Goal: Task Accomplishment & Management: Manage account settings

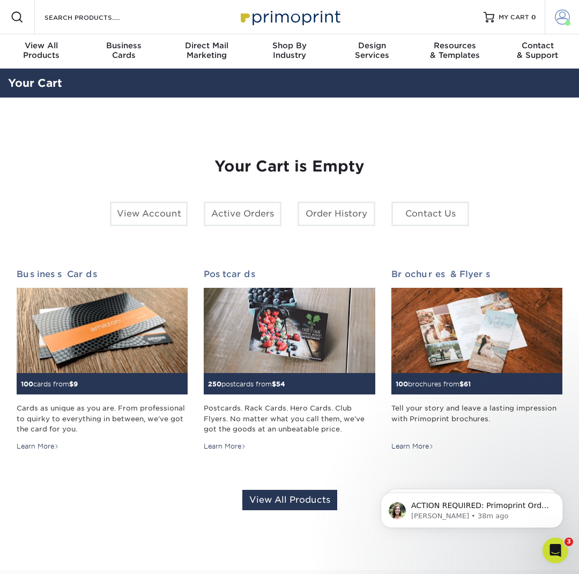
click at [567, 18] on span at bounding box center [562, 17] width 15 height 15
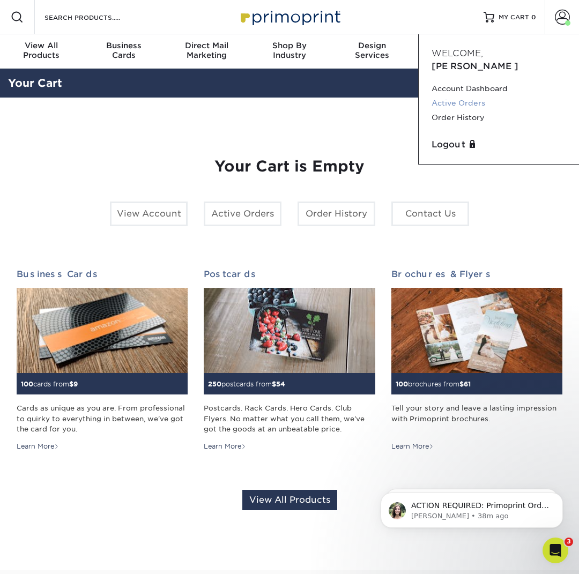
click at [478, 96] on link "Active Orders" at bounding box center [499, 103] width 135 height 14
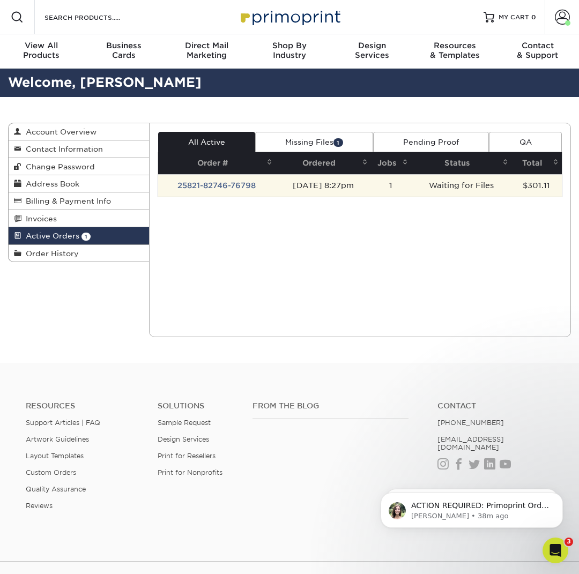
click at [287, 187] on td "[DATE] 8:27pm" at bounding box center [323, 185] width 95 height 23
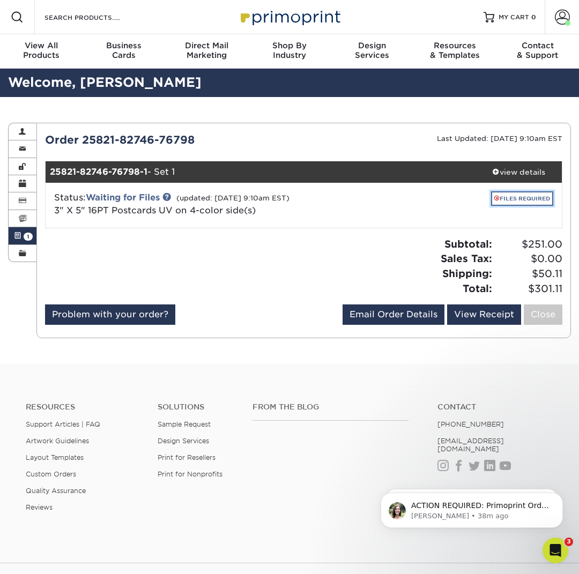
click at [500, 201] on link "FILES REQUIRED" at bounding box center [522, 198] width 62 height 14
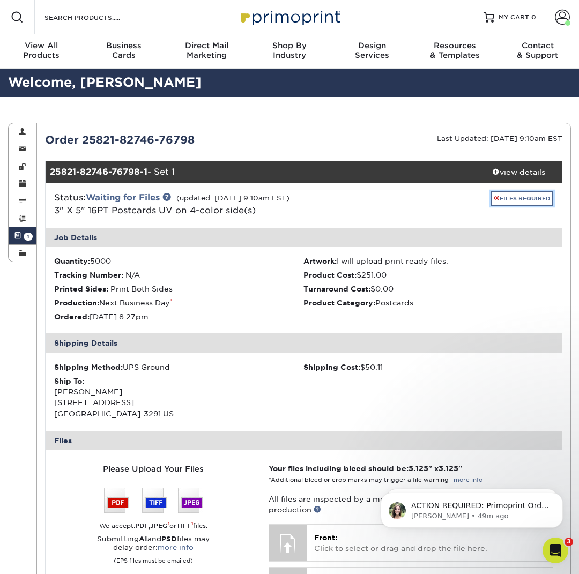
click at [510, 197] on link "FILES REQUIRED" at bounding box center [522, 198] width 62 height 14
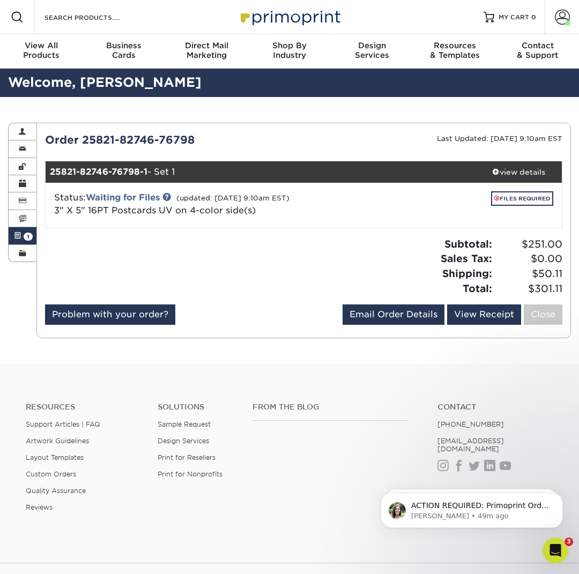
click at [500, 210] on div "FILES REQUIRED" at bounding box center [471, 200] width 164 height 19
click at [515, 200] on link "FILES REQUIRED" at bounding box center [522, 198] width 62 height 14
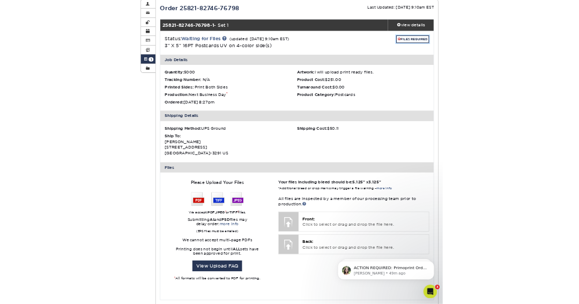
scroll to position [311, 0]
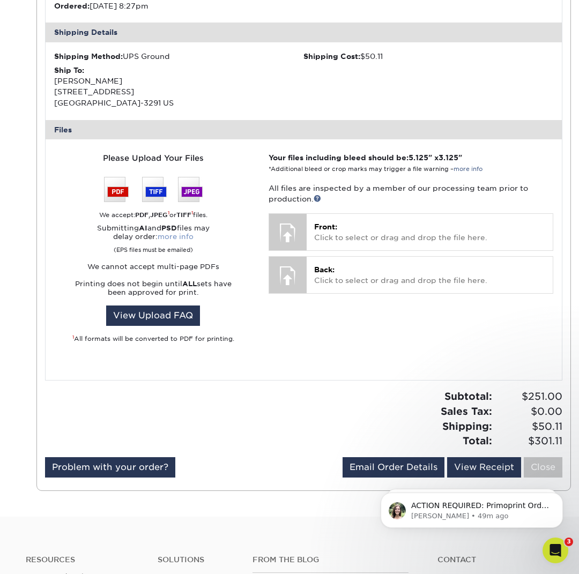
click at [182, 236] on link "more info" at bounding box center [176, 237] width 36 height 8
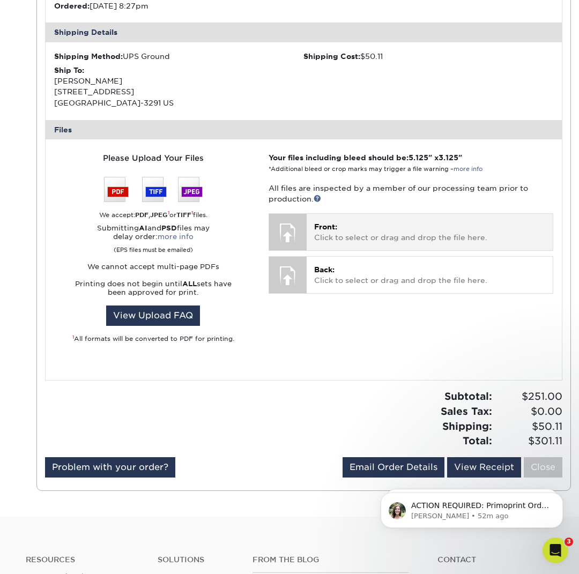
click at [332, 235] on p "Front: Click to select or drag and drop the file here." at bounding box center [429, 232] width 231 height 22
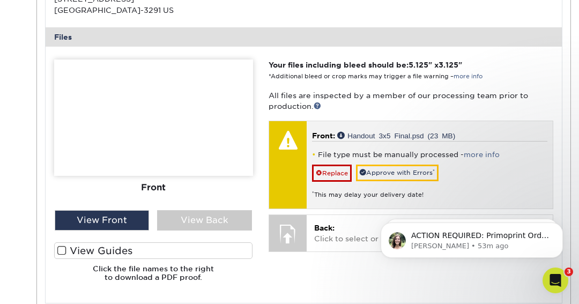
scroll to position [423, 0]
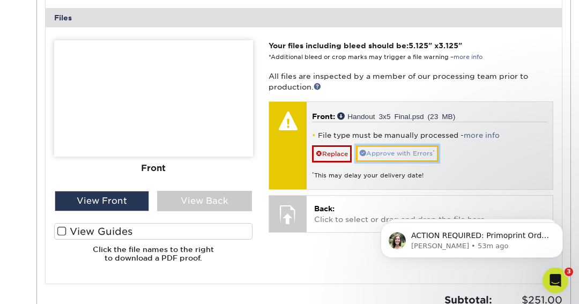
click at [387, 153] on link "Approve with Errors *" at bounding box center [397, 153] width 83 height 17
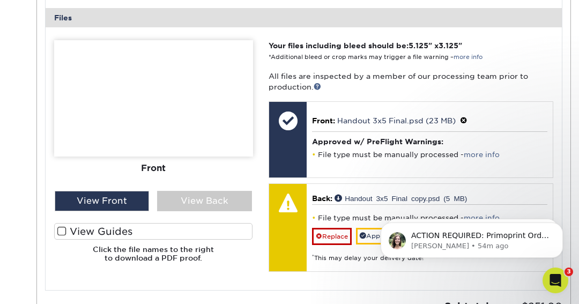
click at [375, 234] on body "ACTION REQUIRED: Primoprint Order 25821-82746-76798 Thank you for placing your …" at bounding box center [472, 237] width 206 height 66
click at [369, 238] on iframe at bounding box center [472, 237] width 214 height 75
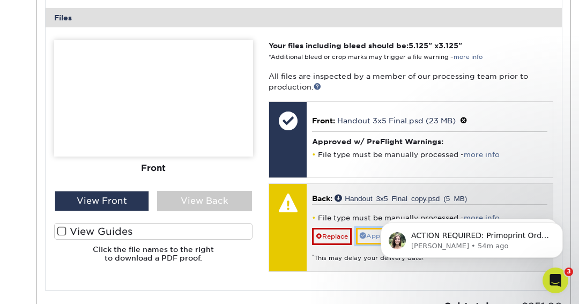
click at [367, 235] on link "Approve with Errors *" at bounding box center [397, 236] width 83 height 17
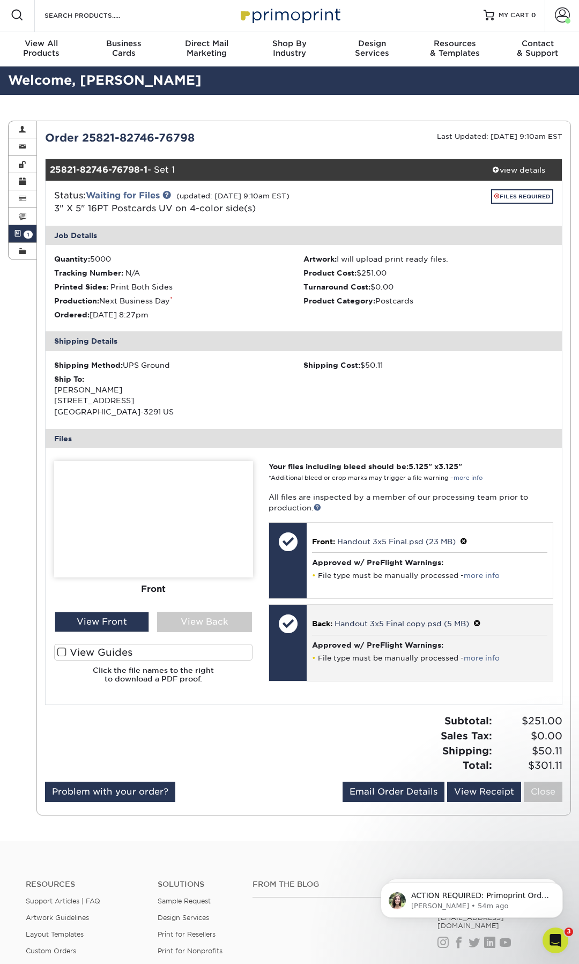
scroll to position [0, 0]
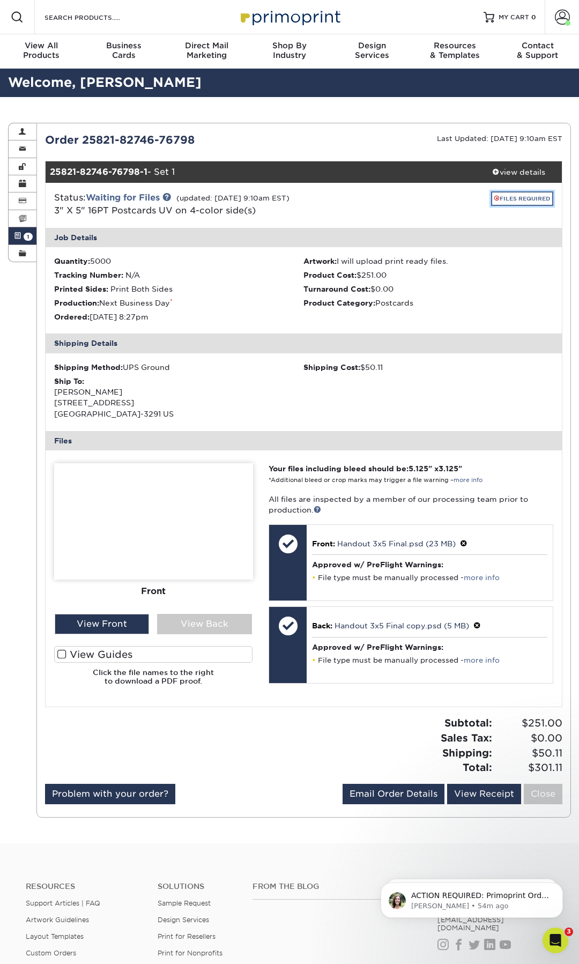
click at [530, 200] on link "FILES REQUIRED" at bounding box center [522, 198] width 62 height 14
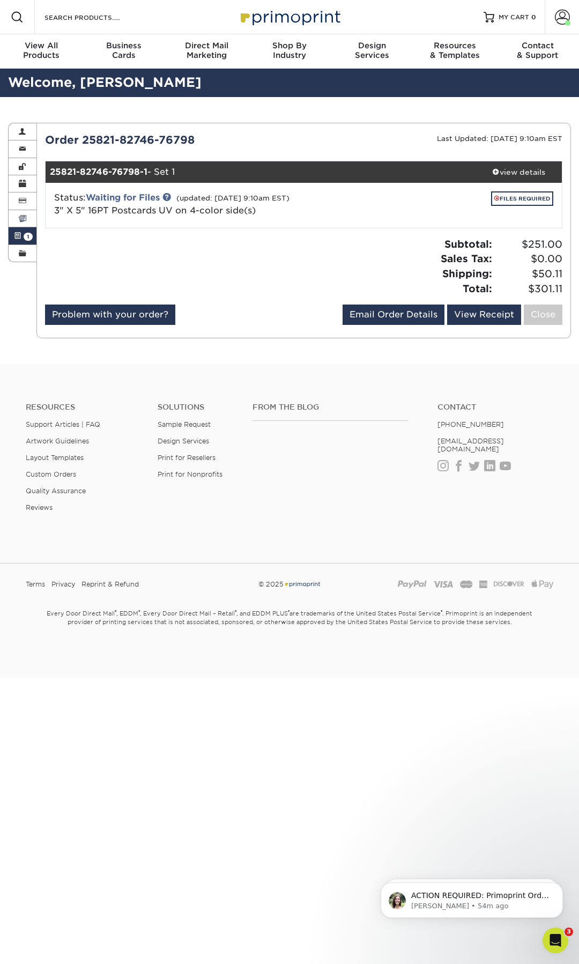
click at [23, 221] on span at bounding box center [23, 218] width 8 height 9
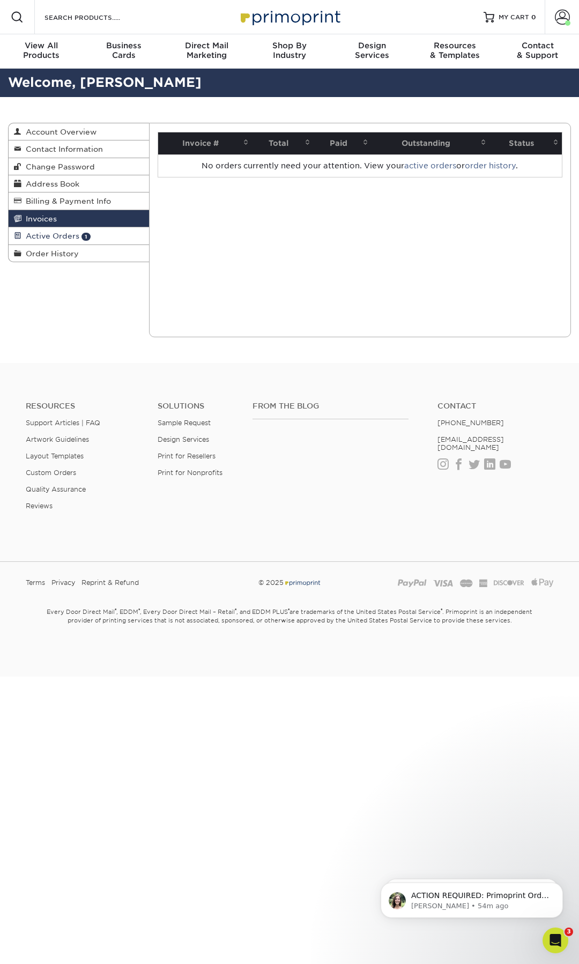
click at [31, 236] on span "Active Orders" at bounding box center [50, 236] width 58 height 9
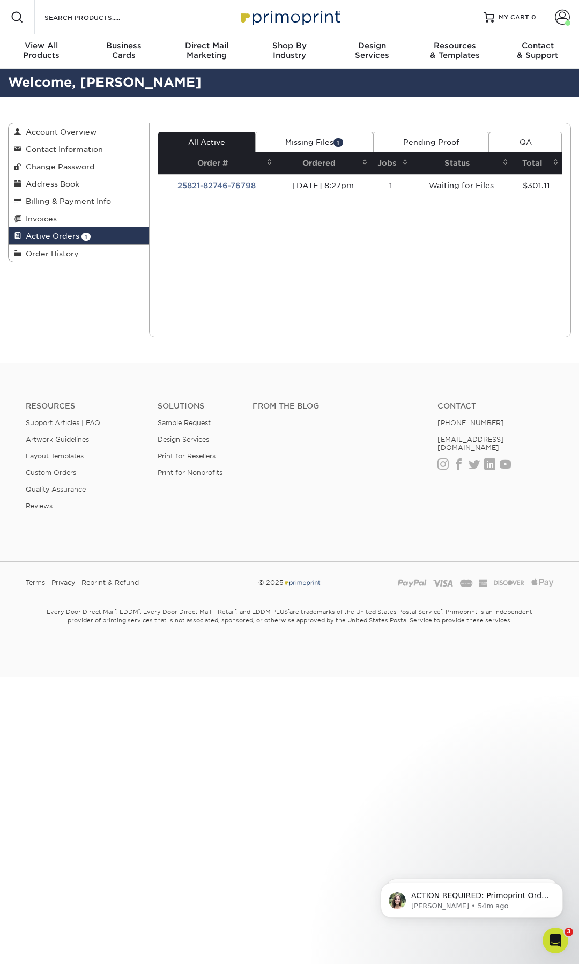
click at [290, 142] on link "Missing Files 1" at bounding box center [314, 142] width 118 height 20
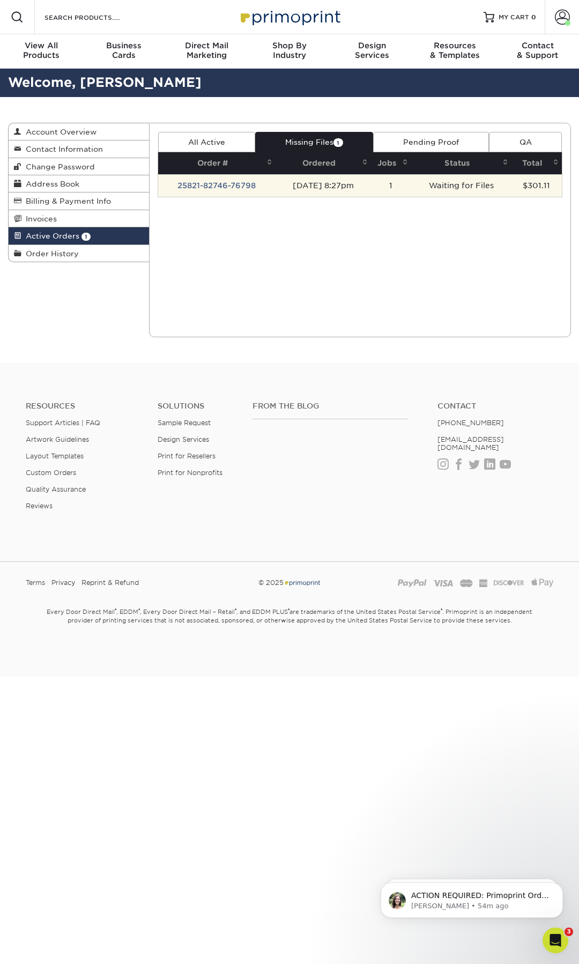
click at [404, 192] on td "1" at bounding box center [391, 185] width 40 height 23
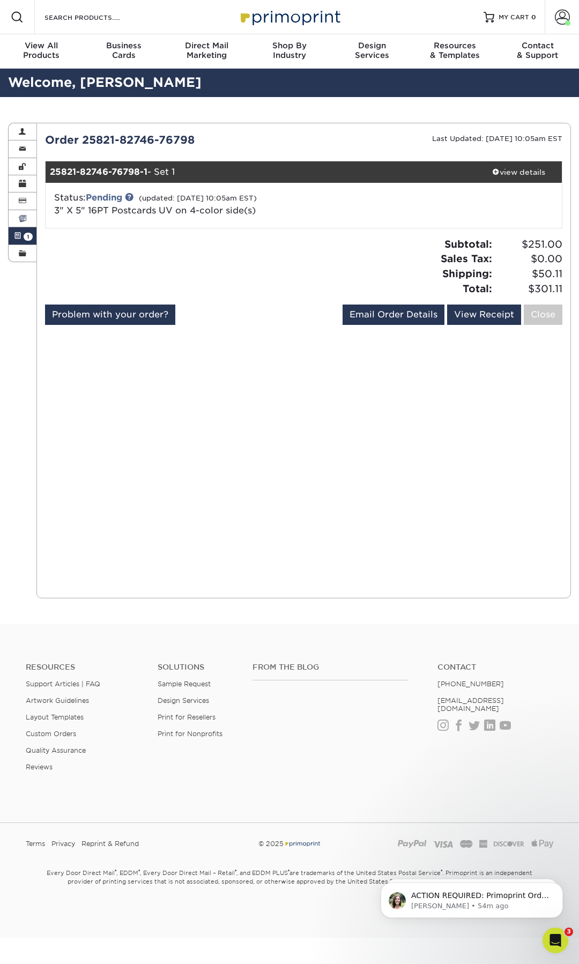
click at [27, 225] on link "Invoices" at bounding box center [23, 218] width 28 height 17
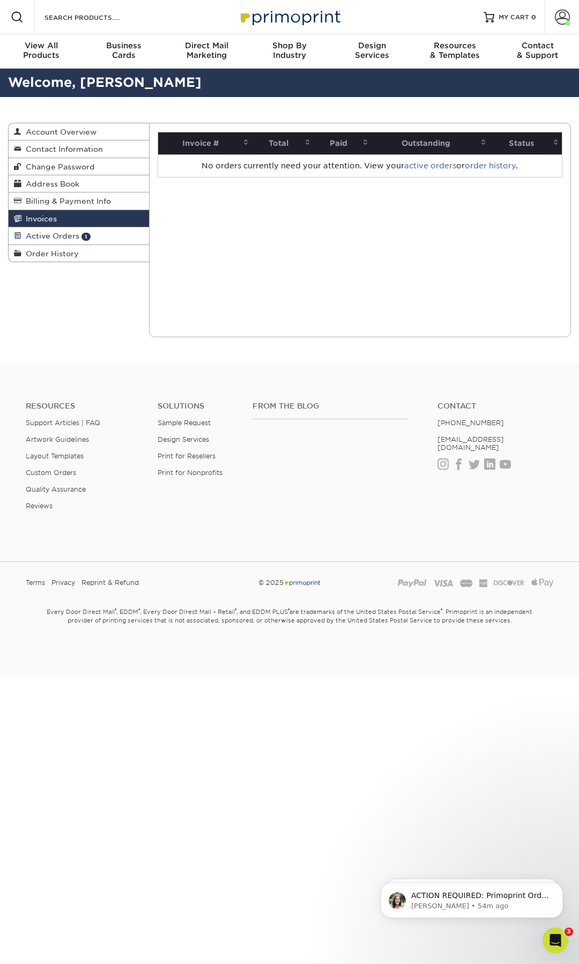
click at [98, 231] on link "Active Orders 1" at bounding box center [79, 235] width 140 height 17
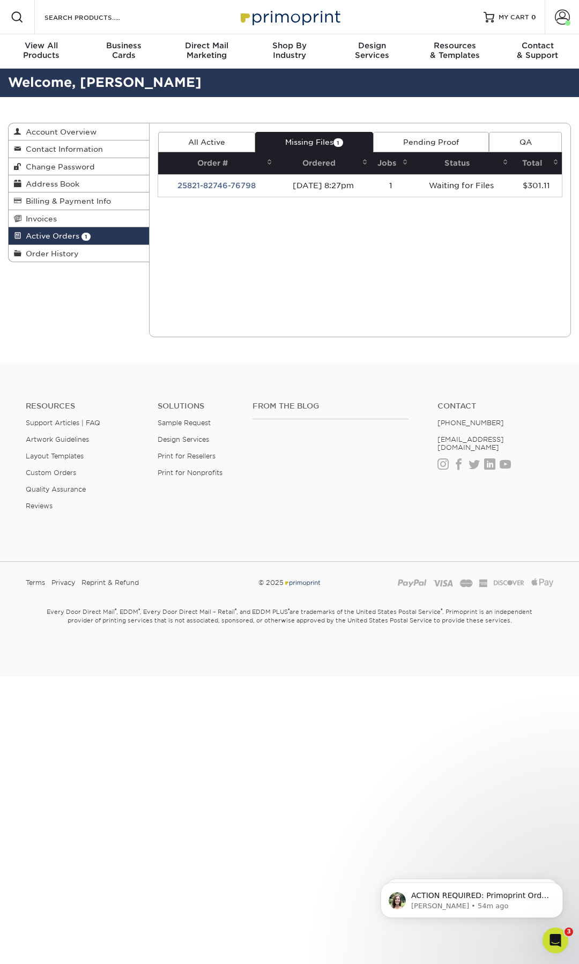
click at [225, 143] on link "All Active" at bounding box center [207, 142] width 98 height 20
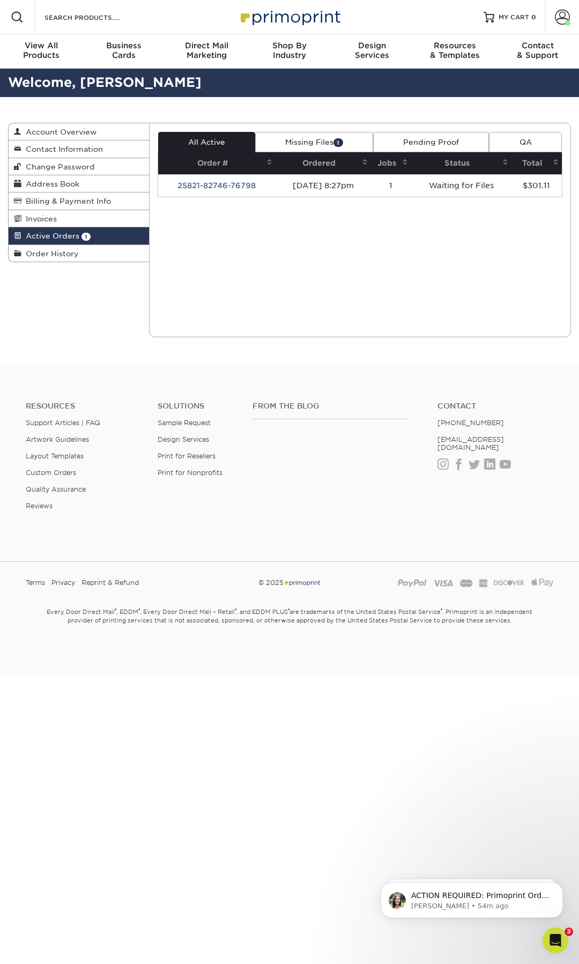
click at [291, 142] on link "Missing Files 1" at bounding box center [314, 142] width 118 height 20
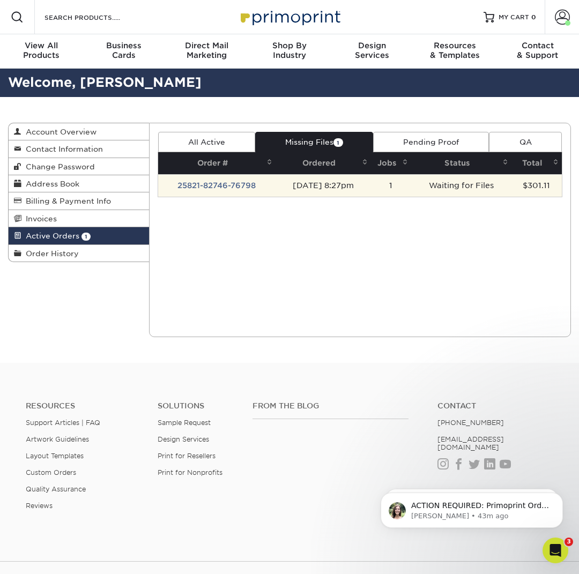
click at [468, 188] on td "Waiting for Files" at bounding box center [461, 185] width 100 height 23
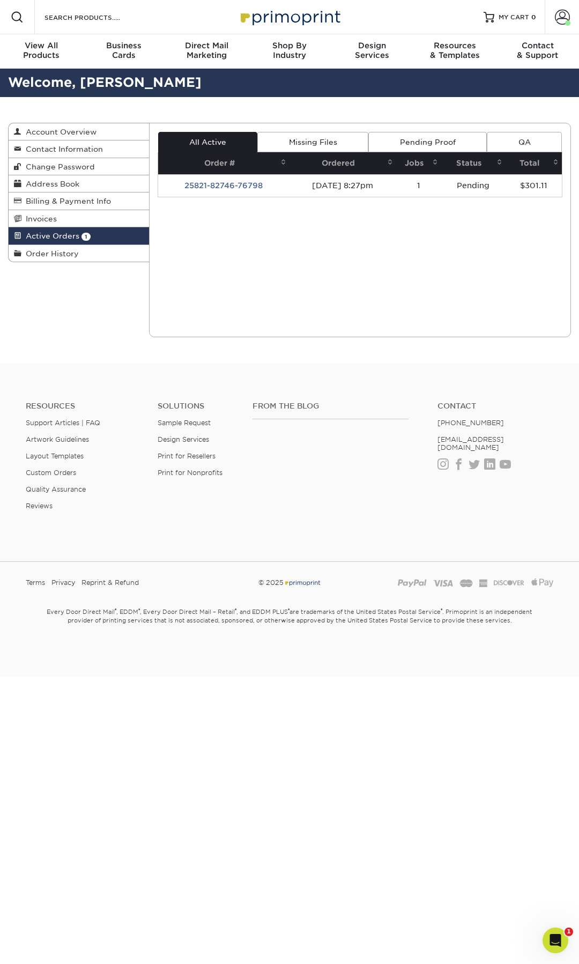
click at [319, 134] on link "Missing Files" at bounding box center [312, 142] width 111 height 20
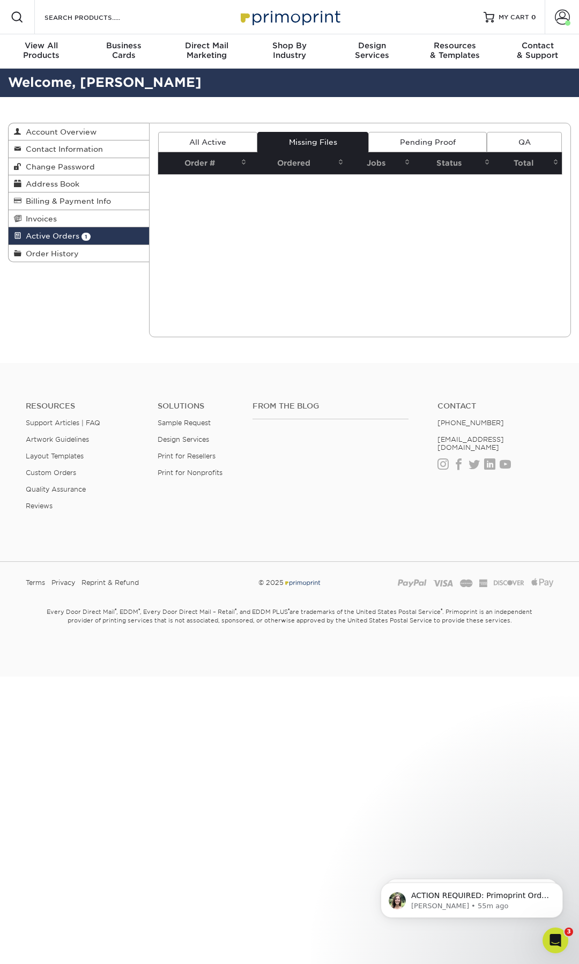
click at [227, 146] on link "All Active" at bounding box center [208, 142] width 100 height 20
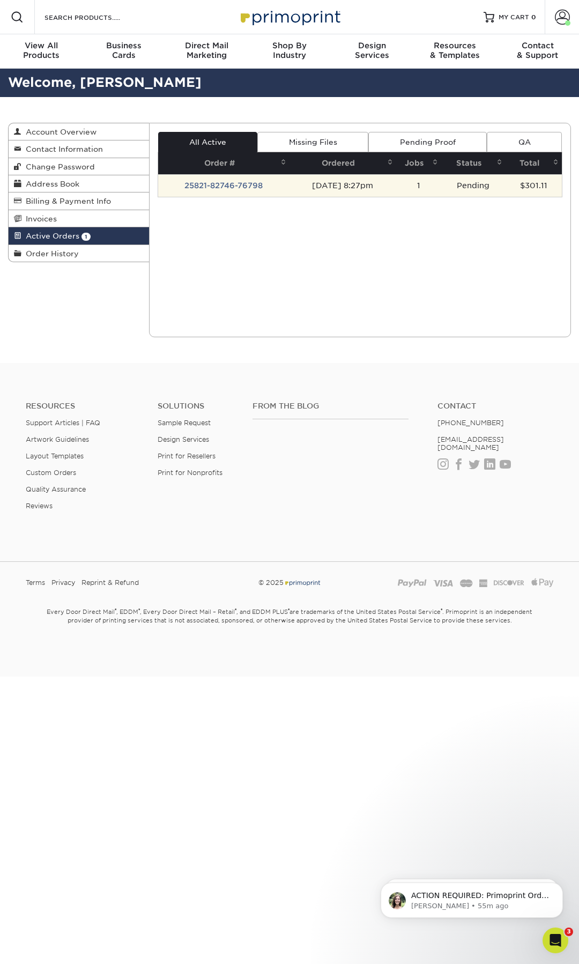
click at [229, 184] on td "25821-82746-76798" at bounding box center [224, 185] width 132 height 23
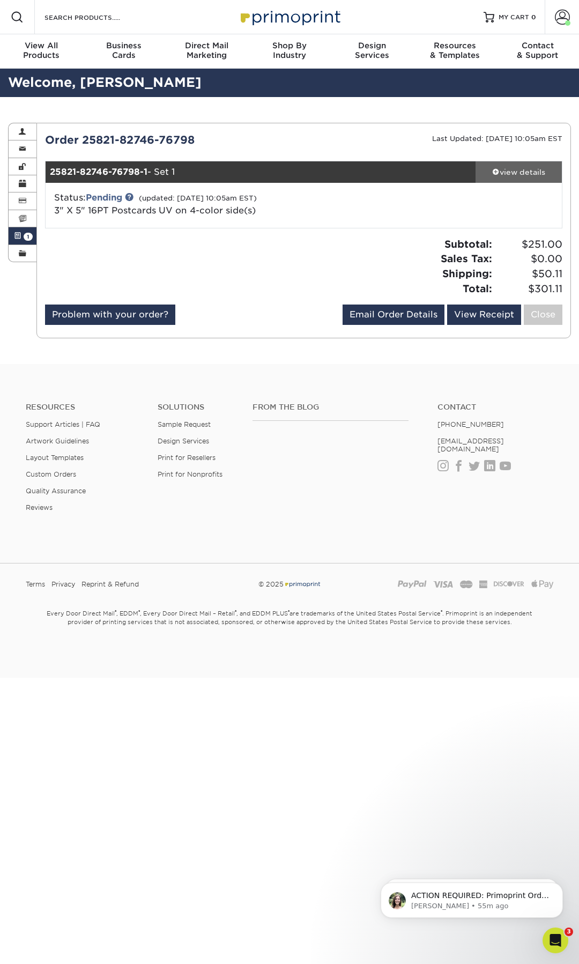
click at [520, 174] on div "view details" at bounding box center [519, 172] width 86 height 11
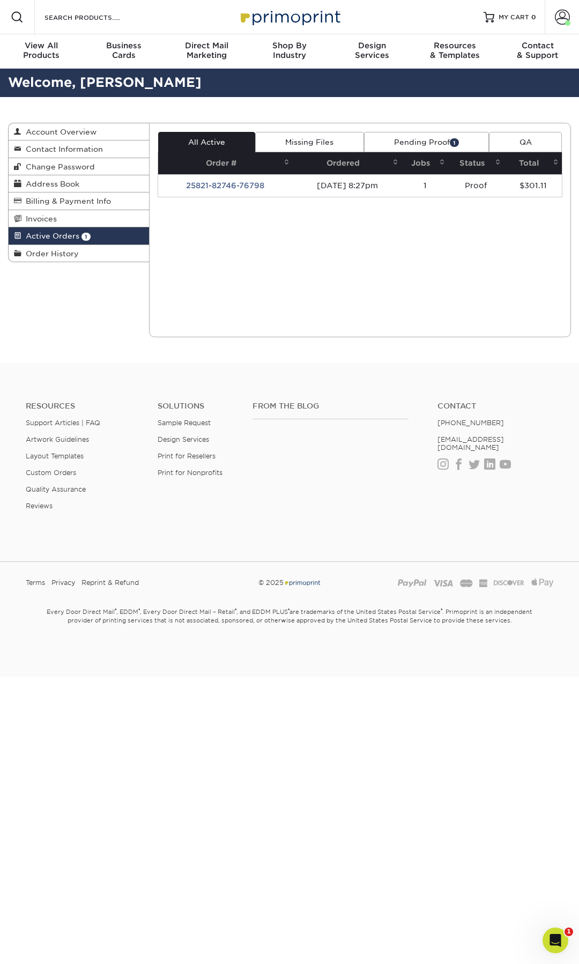
click at [408, 146] on link "Pending Proof 1" at bounding box center [426, 142] width 125 height 20
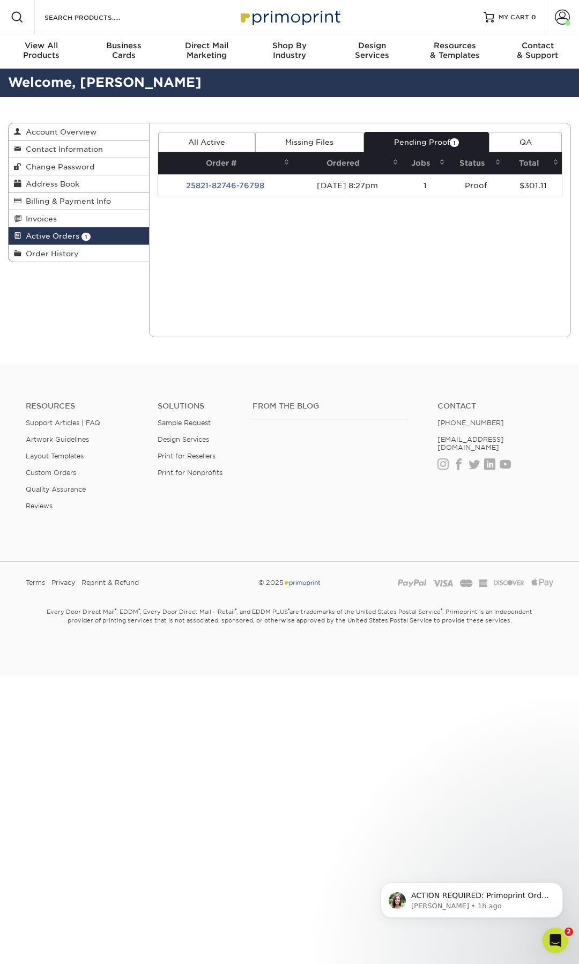
click at [416, 143] on link "Pending Proof 1" at bounding box center [426, 142] width 125 height 20
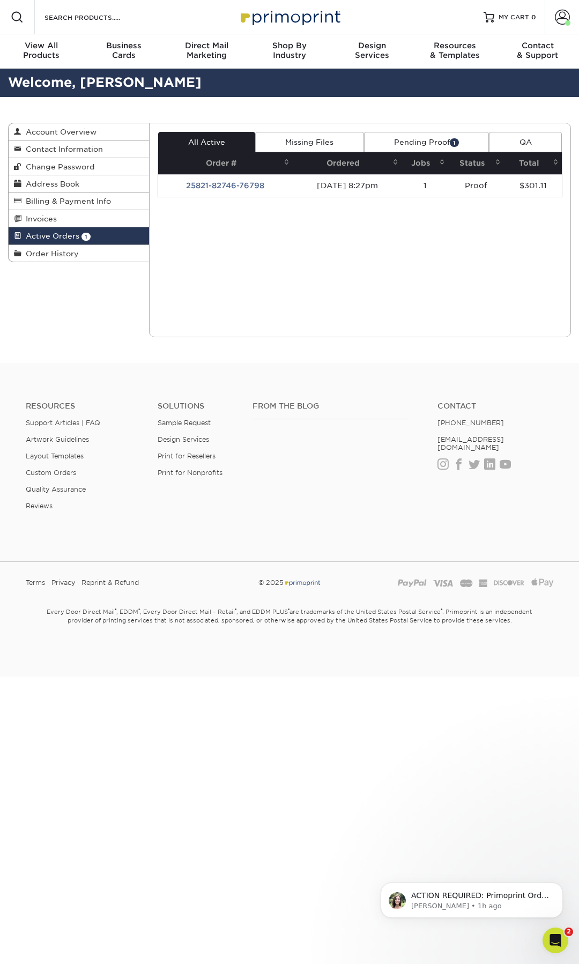
click at [417, 150] on link "Pending Proof 1" at bounding box center [426, 142] width 125 height 20
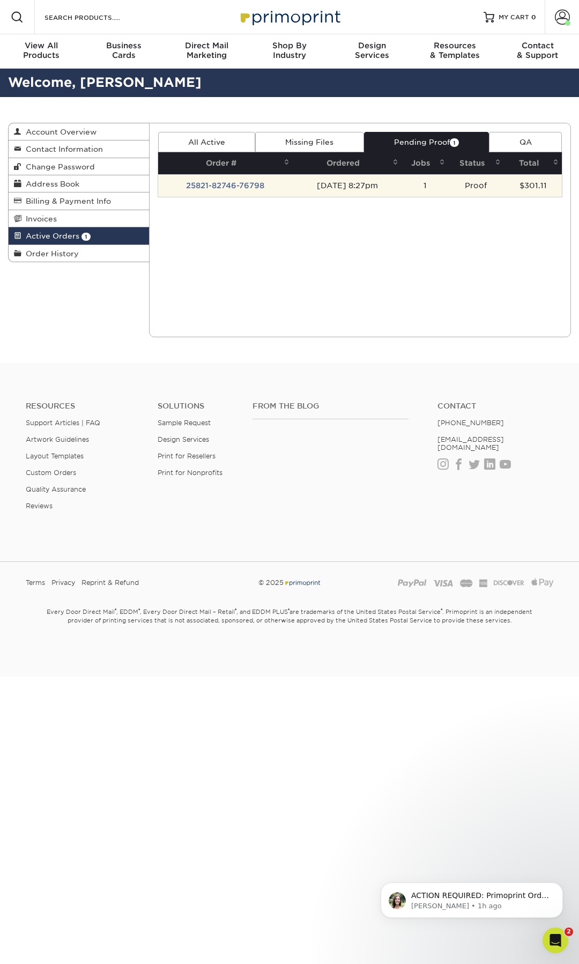
click at [249, 188] on td "25821-82746-76798" at bounding box center [225, 185] width 135 height 23
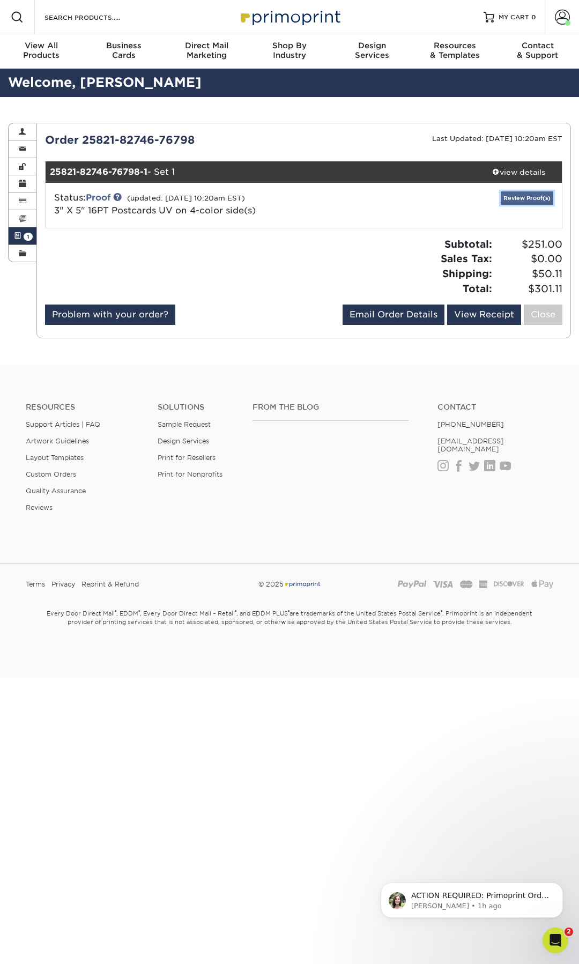
click at [531, 192] on link "Review Proof(s)" at bounding box center [527, 197] width 53 height 13
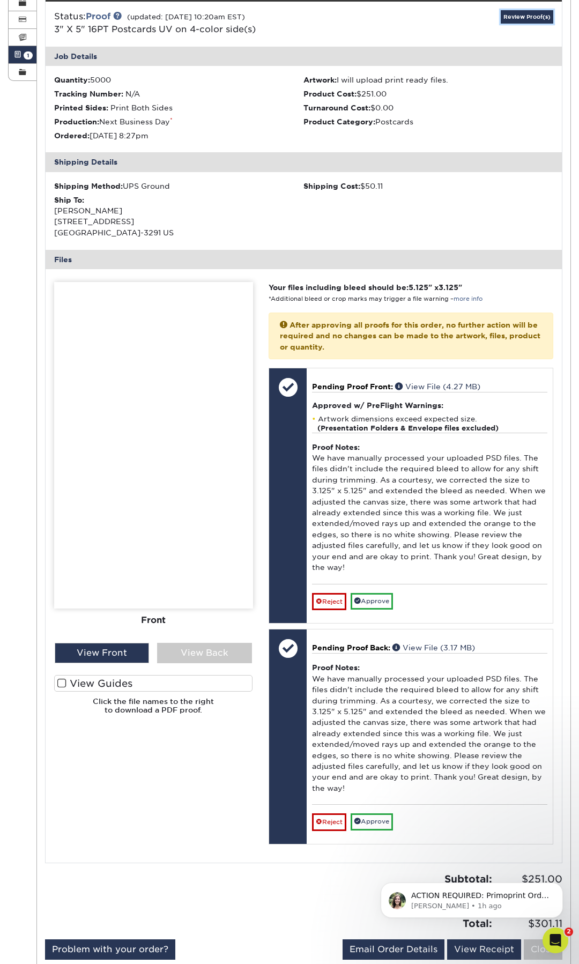
scroll to position [183, 0]
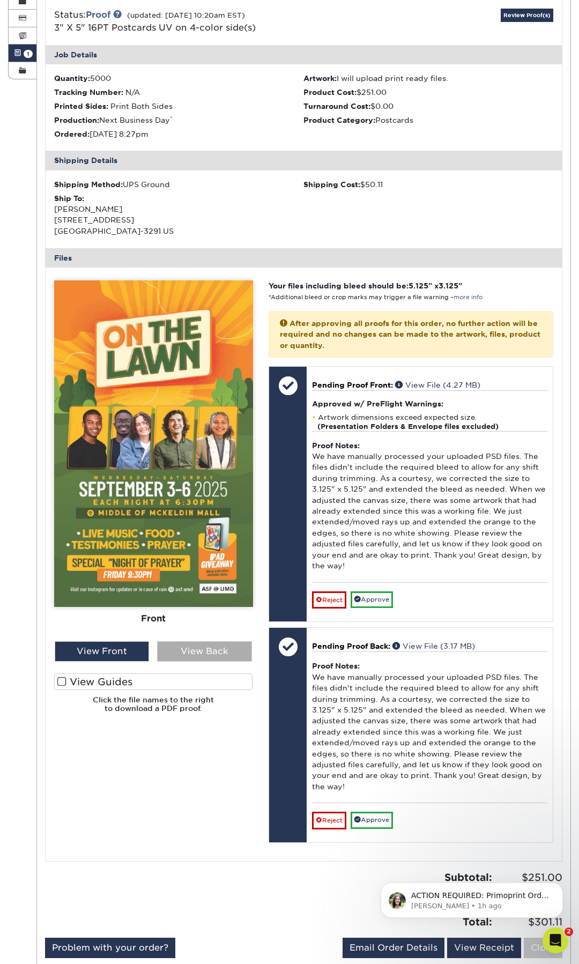
click at [210, 654] on div "View Back" at bounding box center [204, 651] width 95 height 20
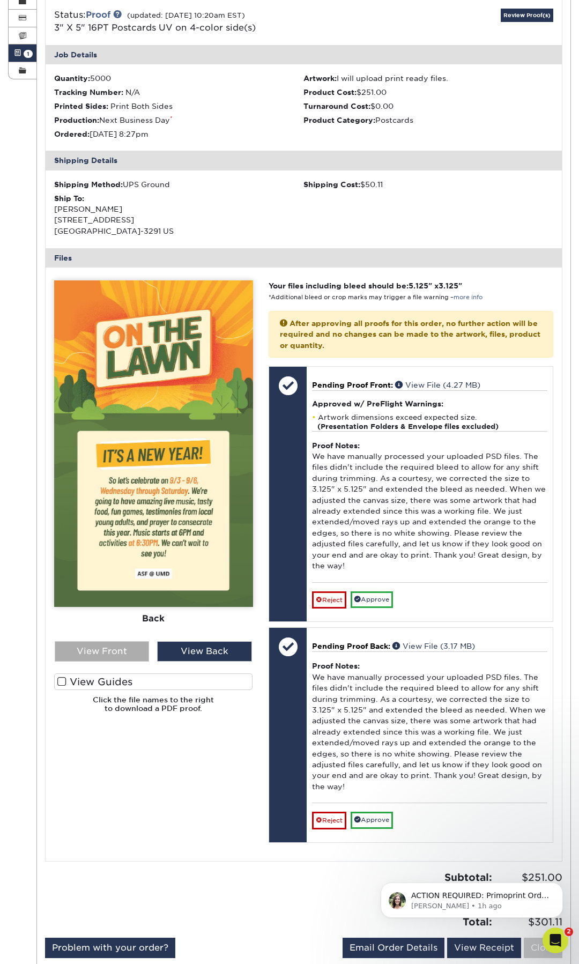
click at [114, 649] on div "View Front" at bounding box center [102, 651] width 95 height 20
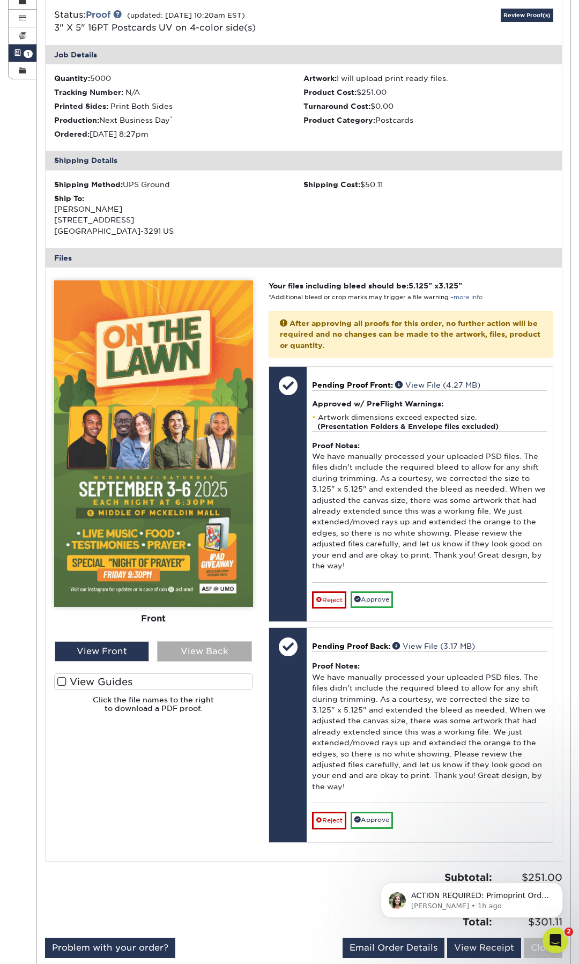
click at [174, 646] on div "View Back" at bounding box center [204, 651] width 95 height 20
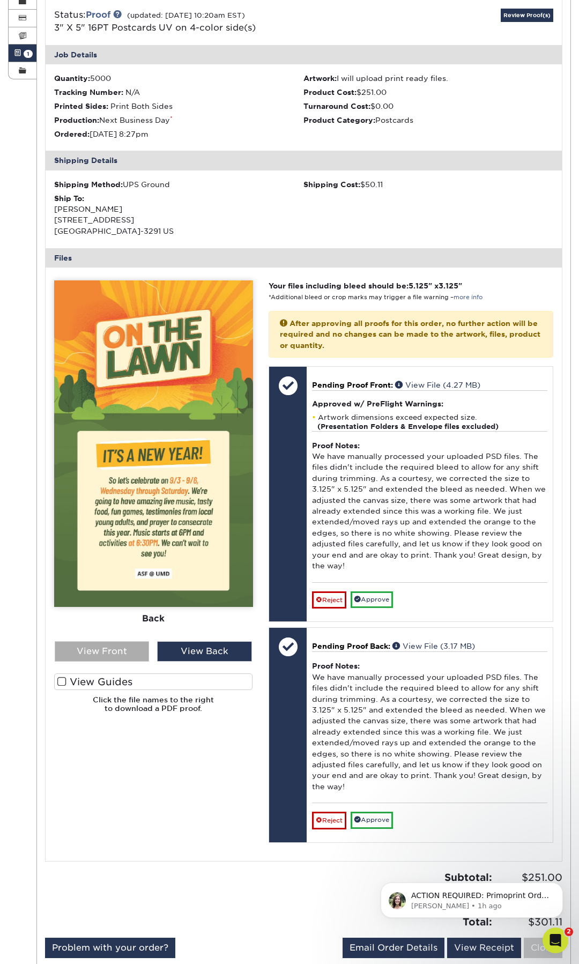
click at [131, 648] on div "View Front" at bounding box center [102, 651] width 95 height 20
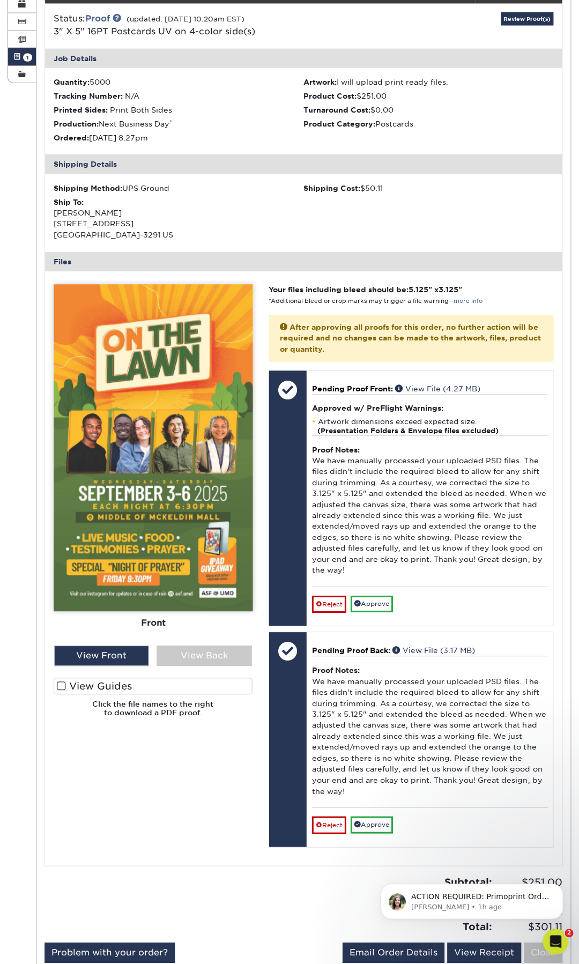
scroll to position [179, 0]
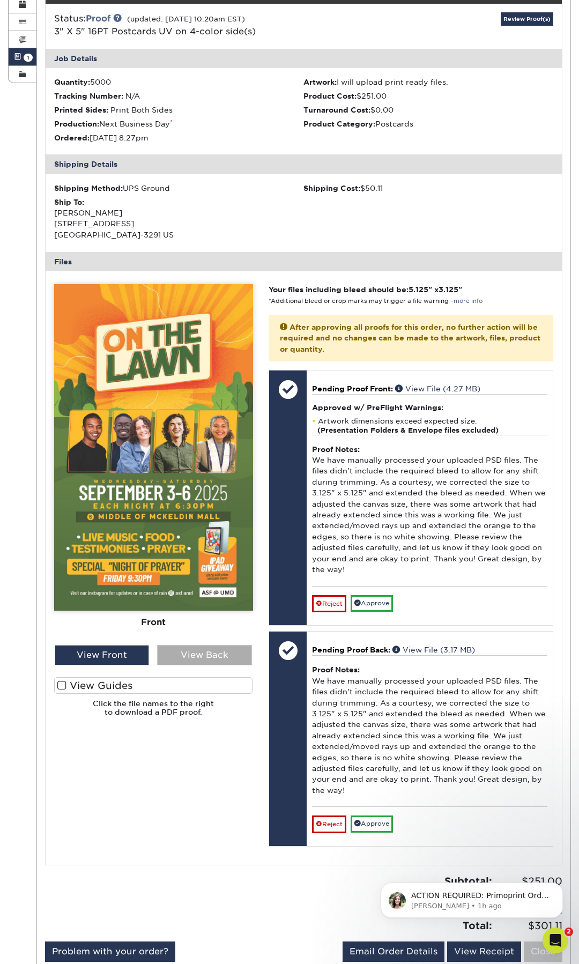
click at [175, 657] on div "View Back" at bounding box center [204, 655] width 95 height 20
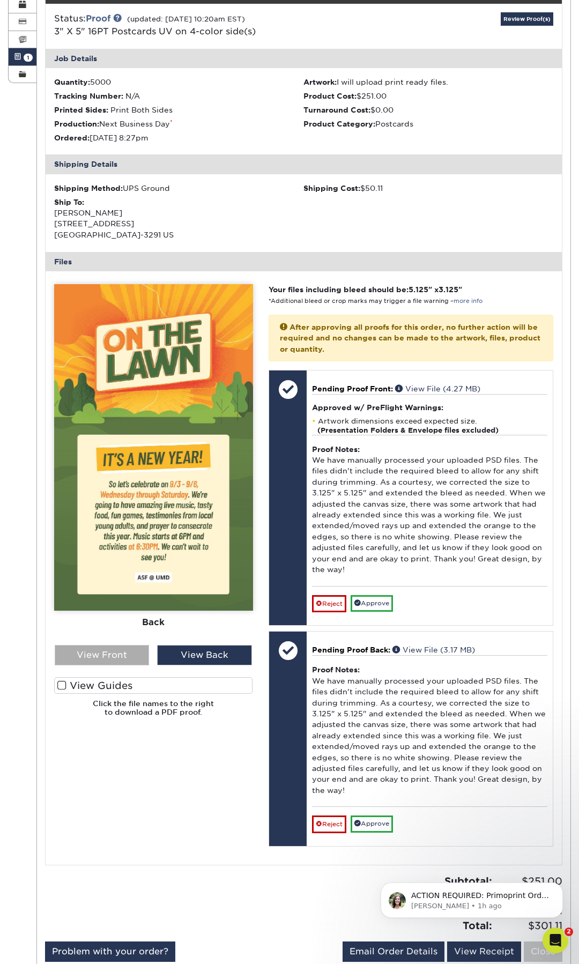
click at [121, 651] on div "View Front" at bounding box center [102, 655] width 95 height 20
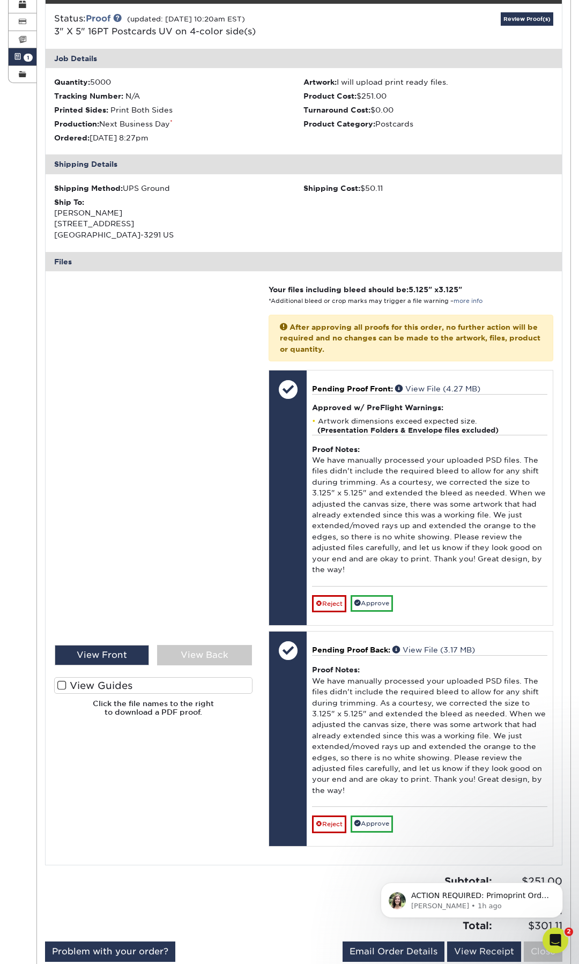
scroll to position [184, 0]
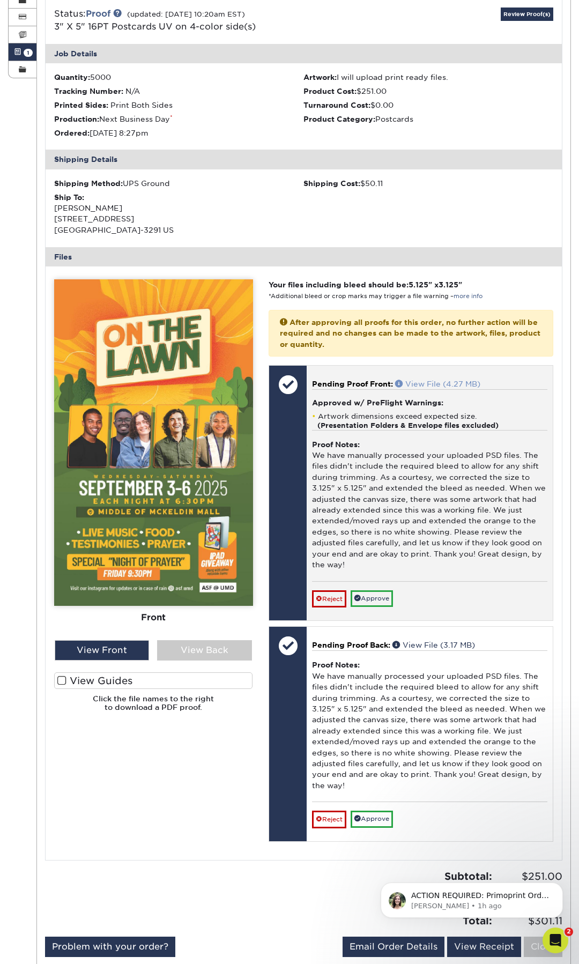
click at [429, 384] on link "View File (4.27 MB)" at bounding box center [437, 384] width 85 height 9
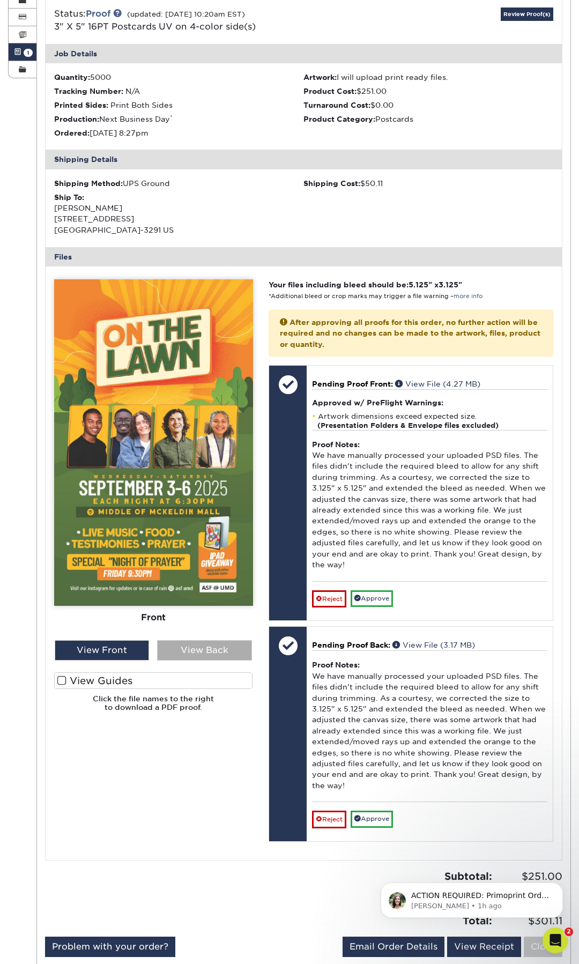
click at [188, 652] on div "View Back" at bounding box center [204, 650] width 95 height 20
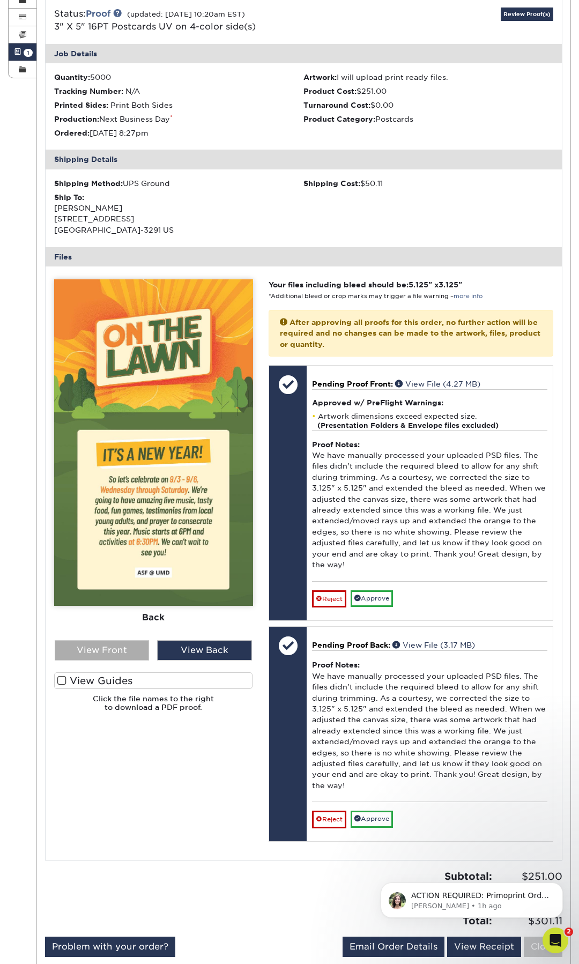
click at [121, 651] on div "View Front" at bounding box center [102, 650] width 95 height 20
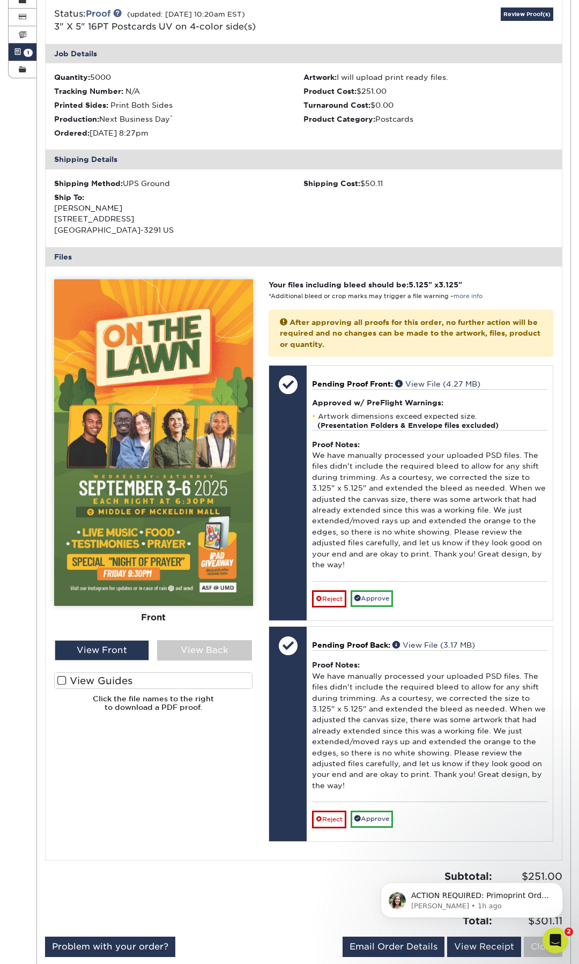
click at [181, 635] on div "Front Back" at bounding box center [153, 459] width 199 height 361
click at [189, 646] on div "View Back" at bounding box center [204, 650] width 95 height 20
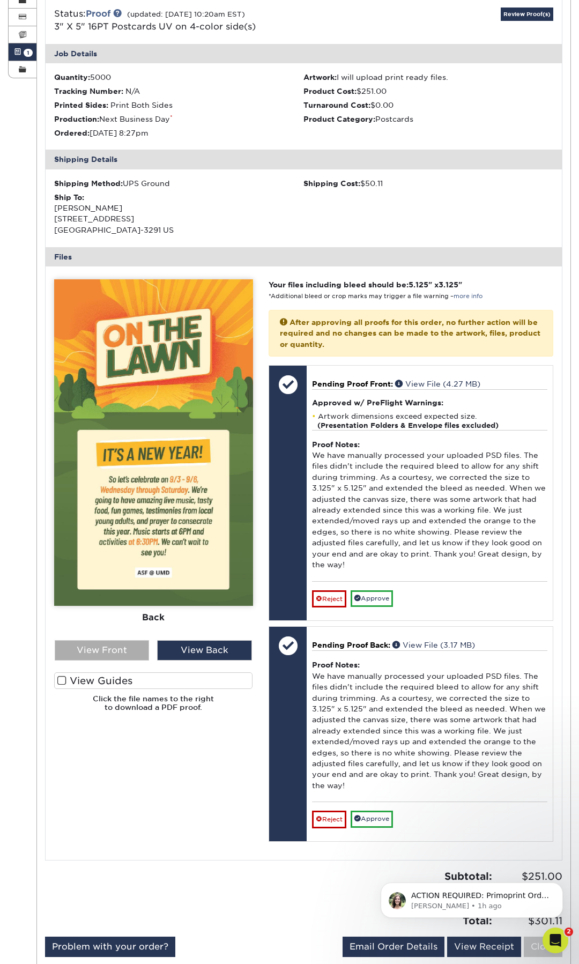
click at [113, 653] on div "View Front" at bounding box center [102, 650] width 95 height 20
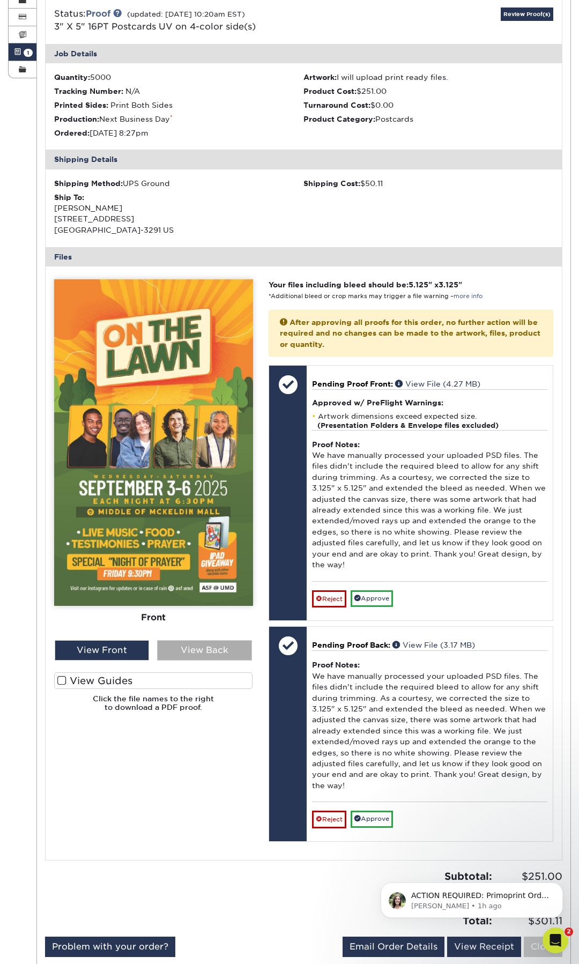
click at [162, 647] on div "View Back" at bounding box center [204, 650] width 95 height 20
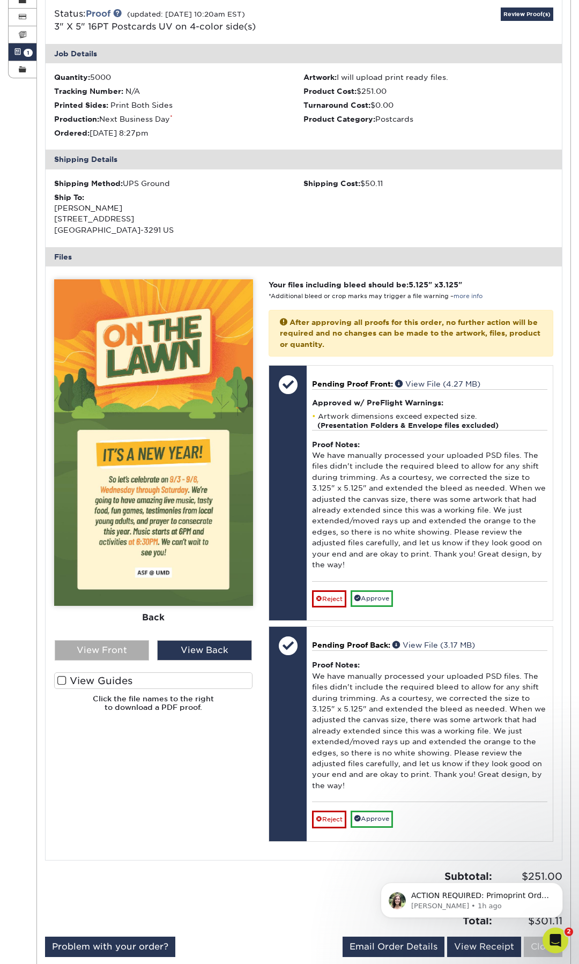
click at [112, 646] on div "View Front" at bounding box center [102, 650] width 95 height 20
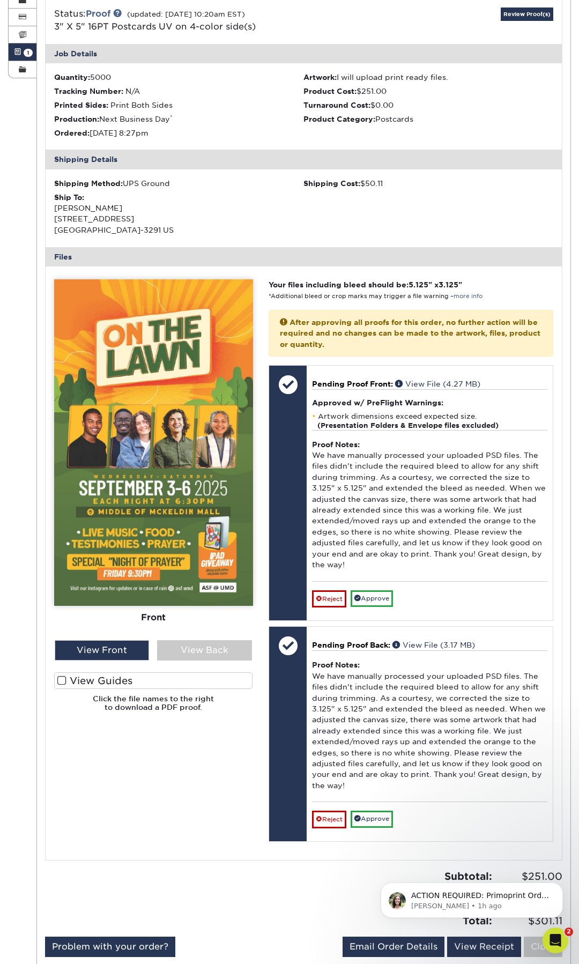
click at [152, 645] on div "View Front View Back" at bounding box center [153, 650] width 215 height 20
click at [169, 646] on div "View Back" at bounding box center [204, 650] width 95 height 20
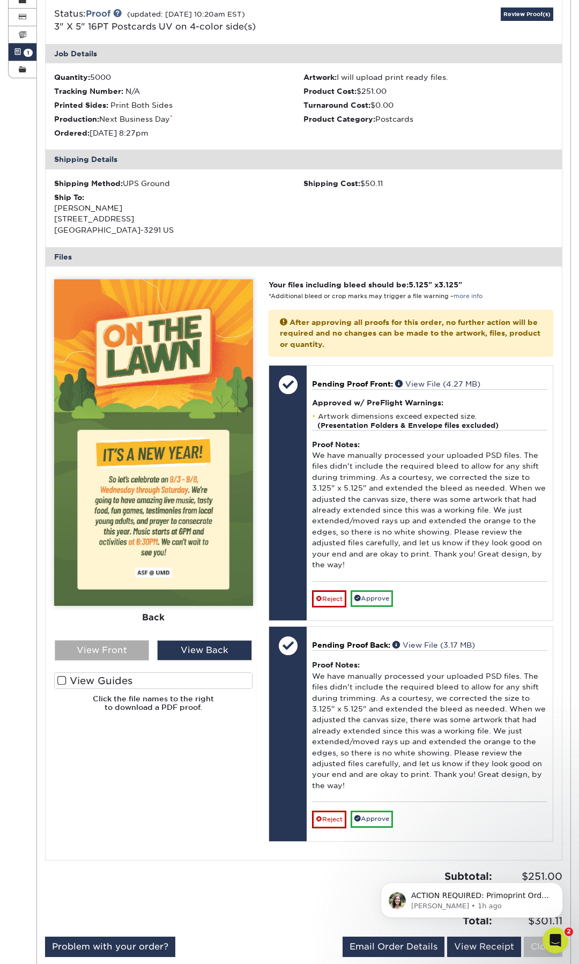
click at [127, 649] on div "View Front" at bounding box center [102, 650] width 95 height 20
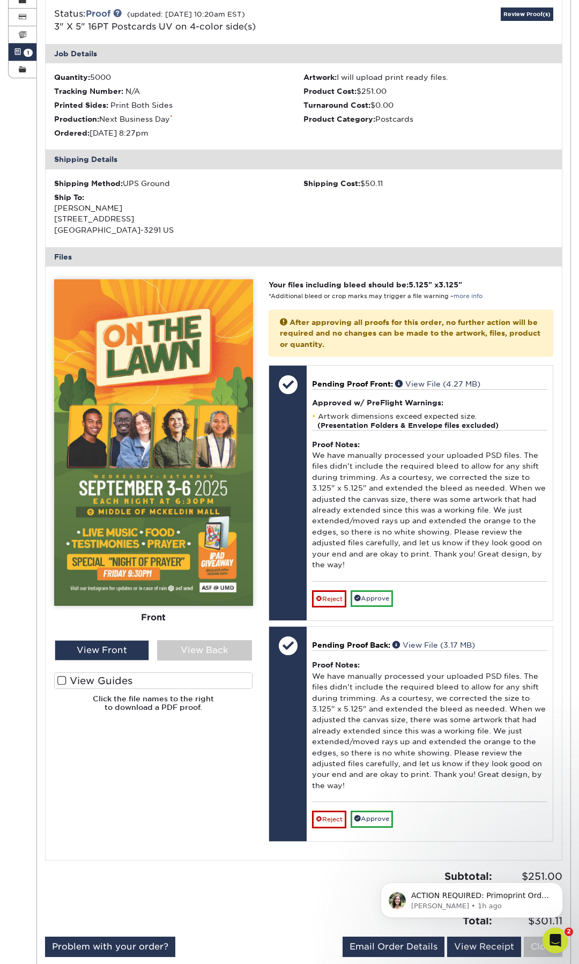
scroll to position [207, 0]
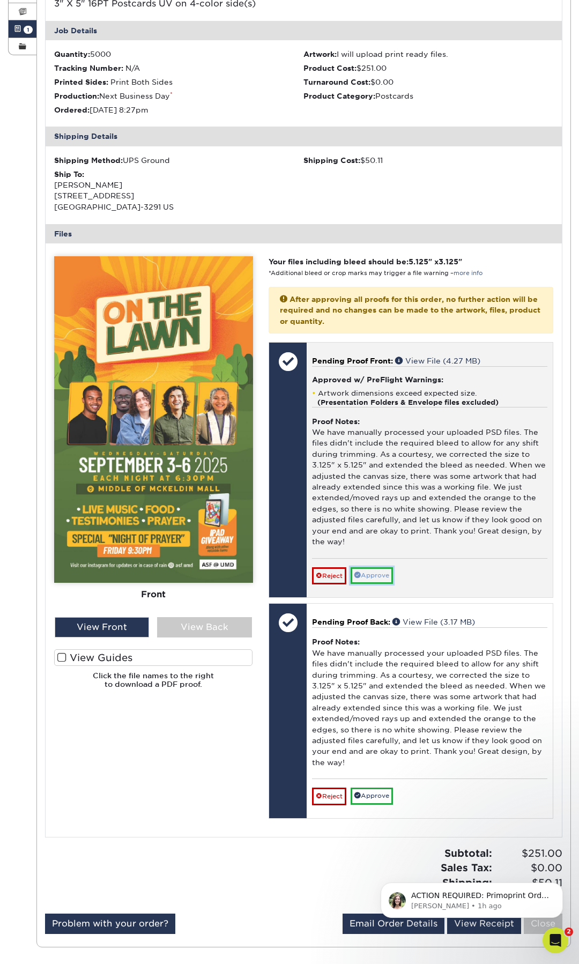
click at [382, 576] on link "Approve" at bounding box center [372, 575] width 42 height 17
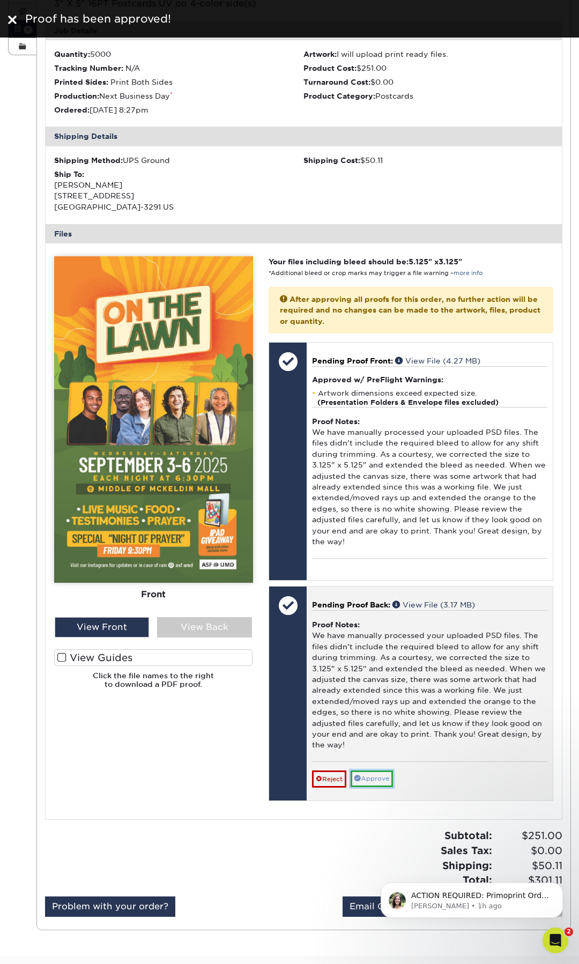
click at [379, 783] on link "Approve" at bounding box center [372, 779] width 42 height 17
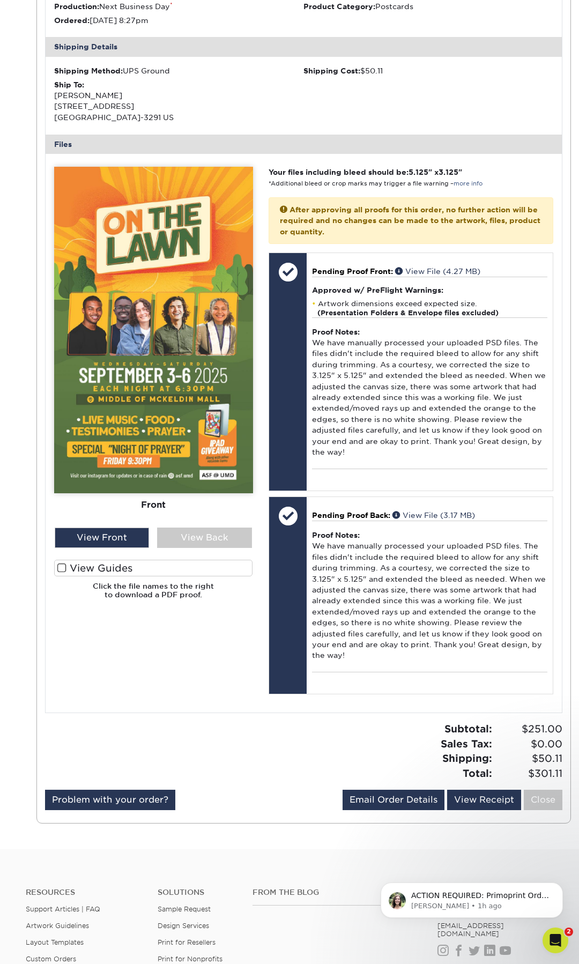
scroll to position [0, 0]
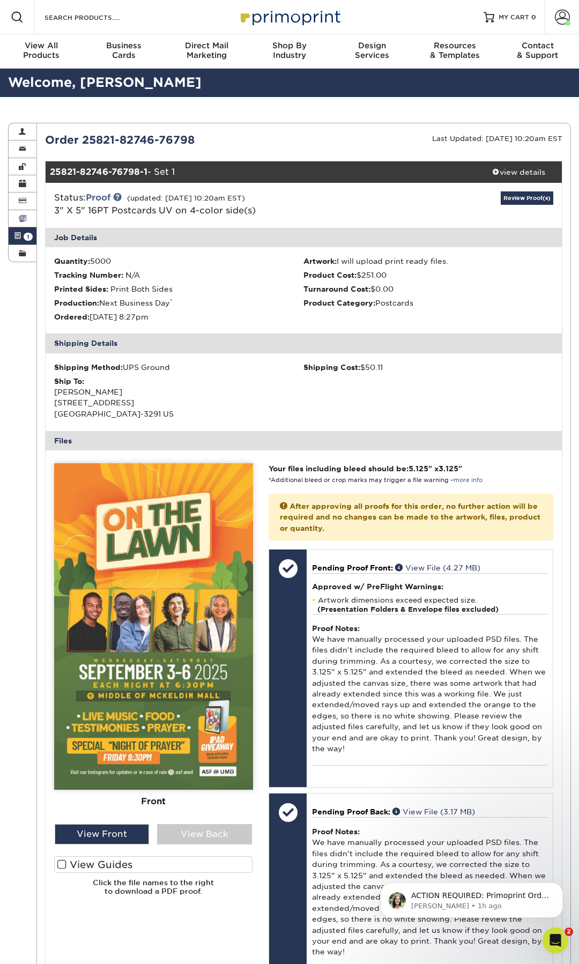
click at [24, 224] on link "Invoices" at bounding box center [23, 218] width 28 height 17
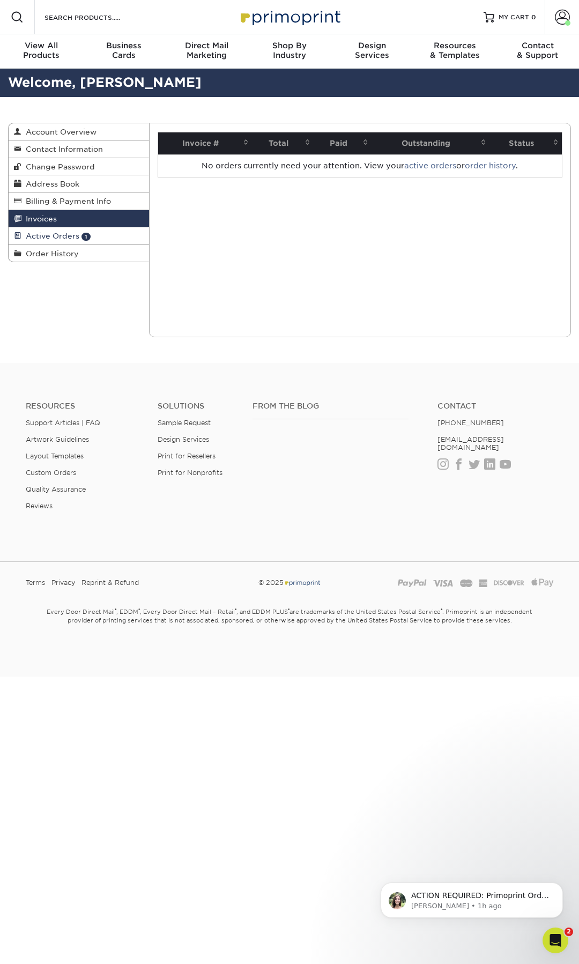
click at [35, 228] on link "Active Orders 1" at bounding box center [79, 235] width 140 height 17
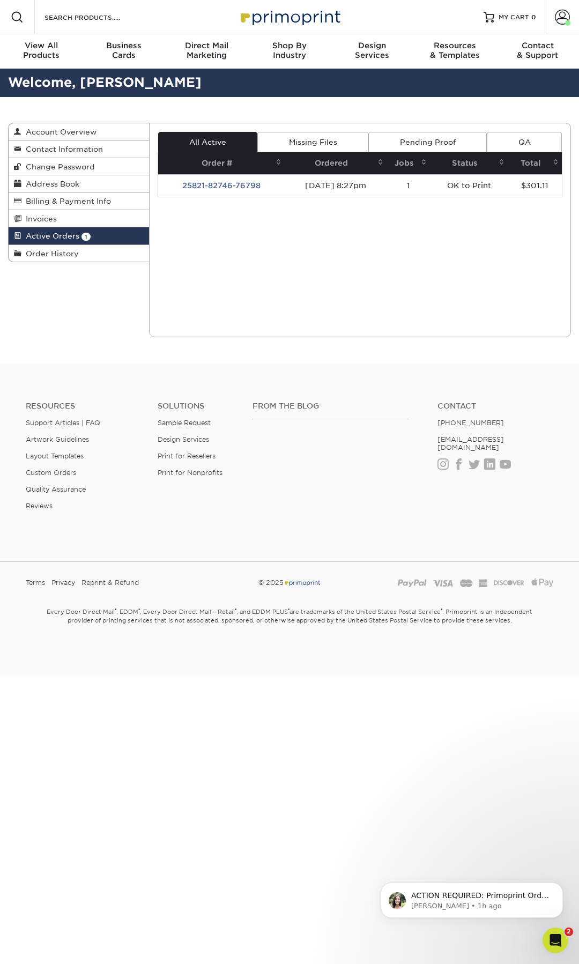
click at [424, 150] on link "Pending Proof" at bounding box center [427, 142] width 119 height 20
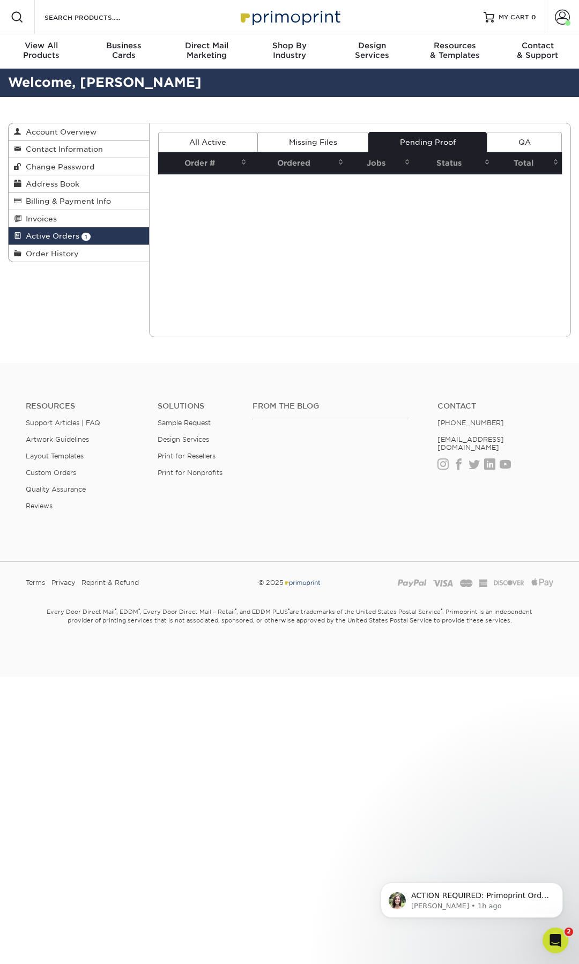
click at [308, 137] on link "Missing Files" at bounding box center [312, 142] width 111 height 20
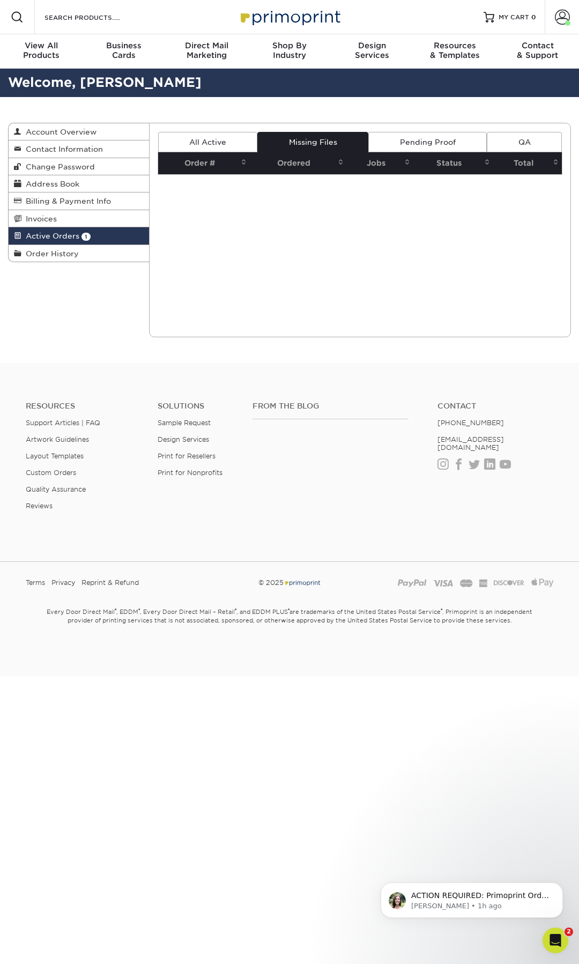
click at [216, 145] on link "All Active" at bounding box center [208, 142] width 100 height 20
